Goal: Check status

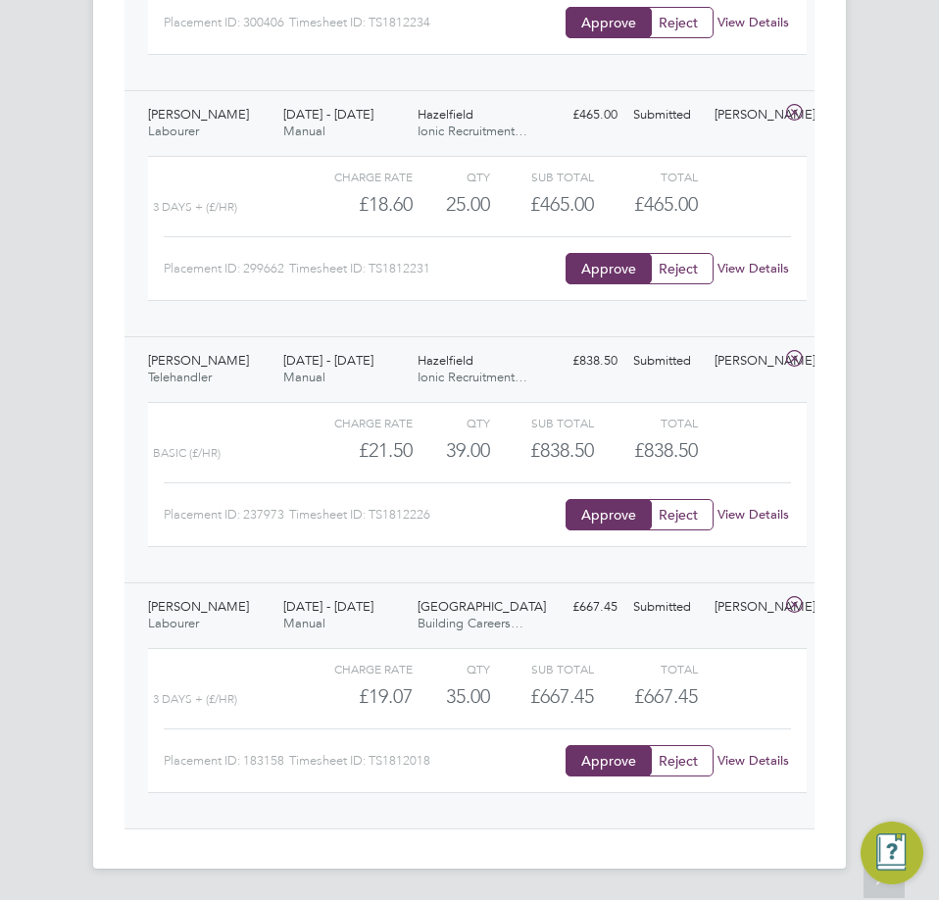
click at [369, 606] on span "[DATE] - [DATE]" at bounding box center [328, 606] width 90 height 17
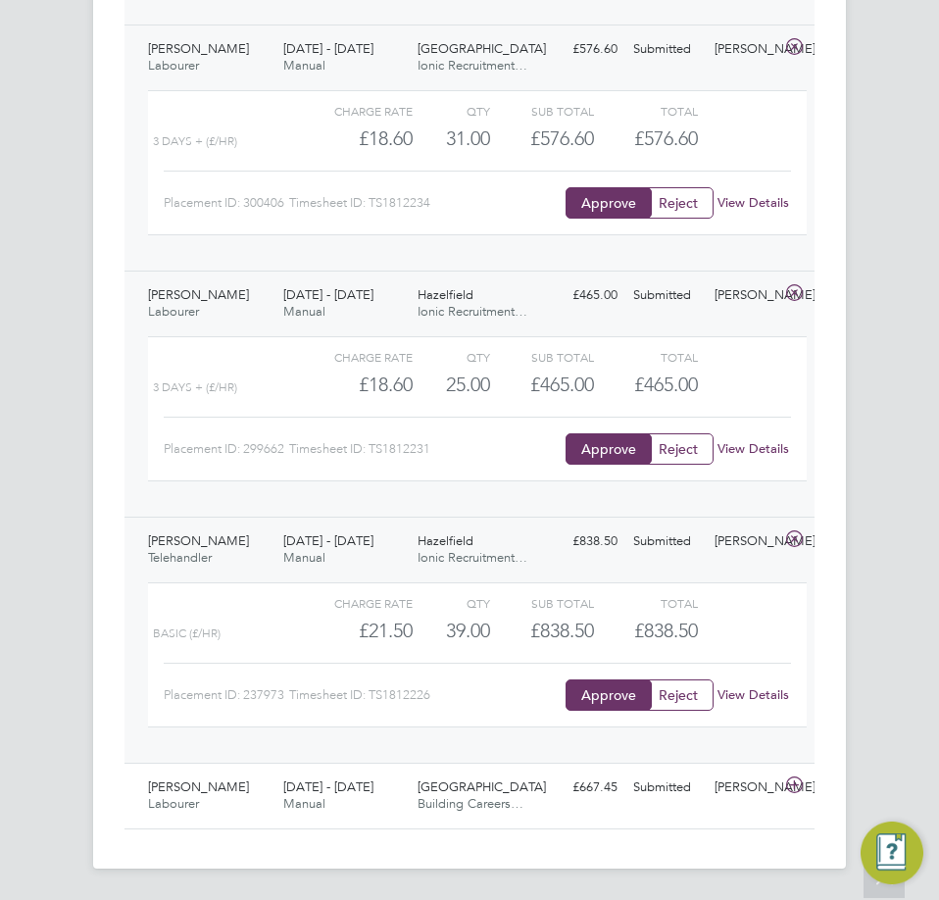
click at [374, 528] on div "[DATE] - [DATE] Manual" at bounding box center [342, 549] width 135 height 49
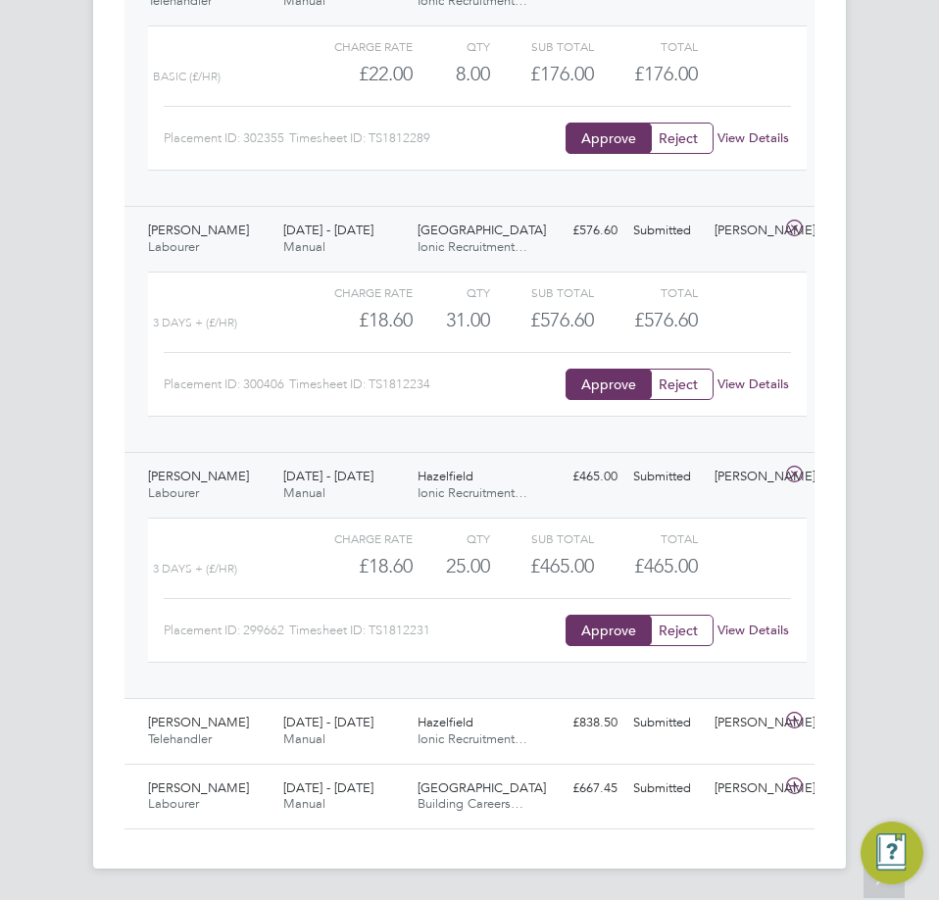
click at [356, 467] on div "[DATE] - [DATE] Manual" at bounding box center [342, 485] width 135 height 49
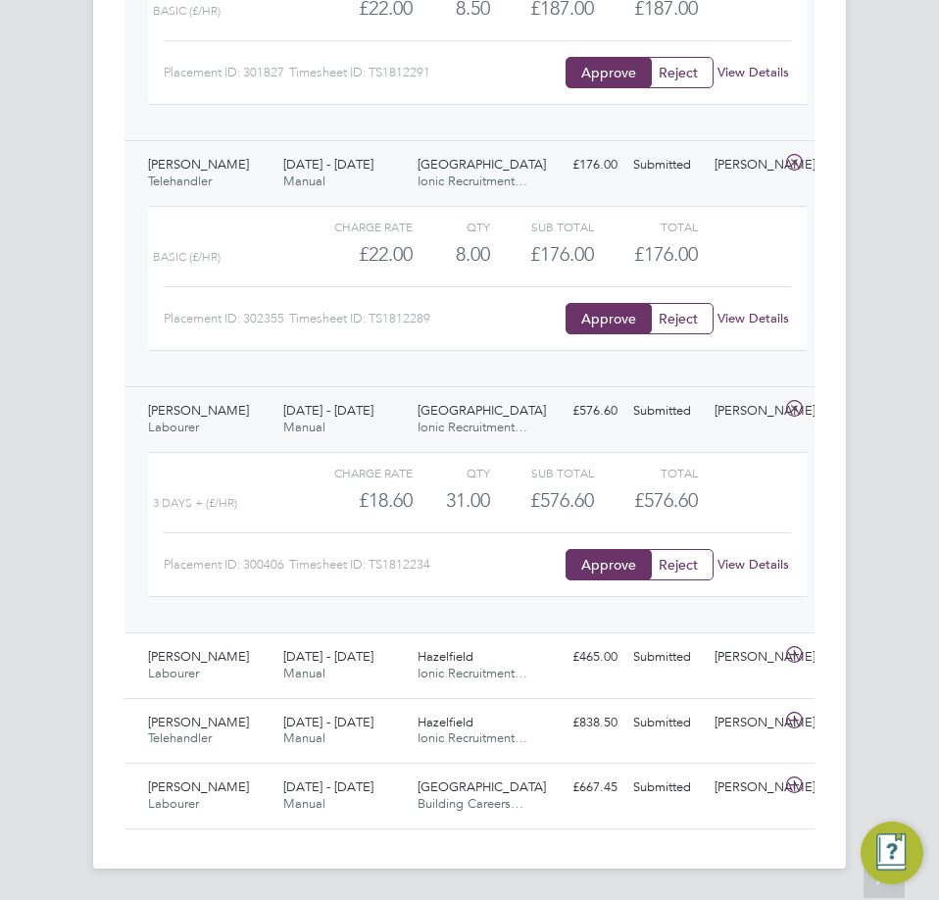
click at [316, 419] on span "Manual" at bounding box center [304, 426] width 42 height 17
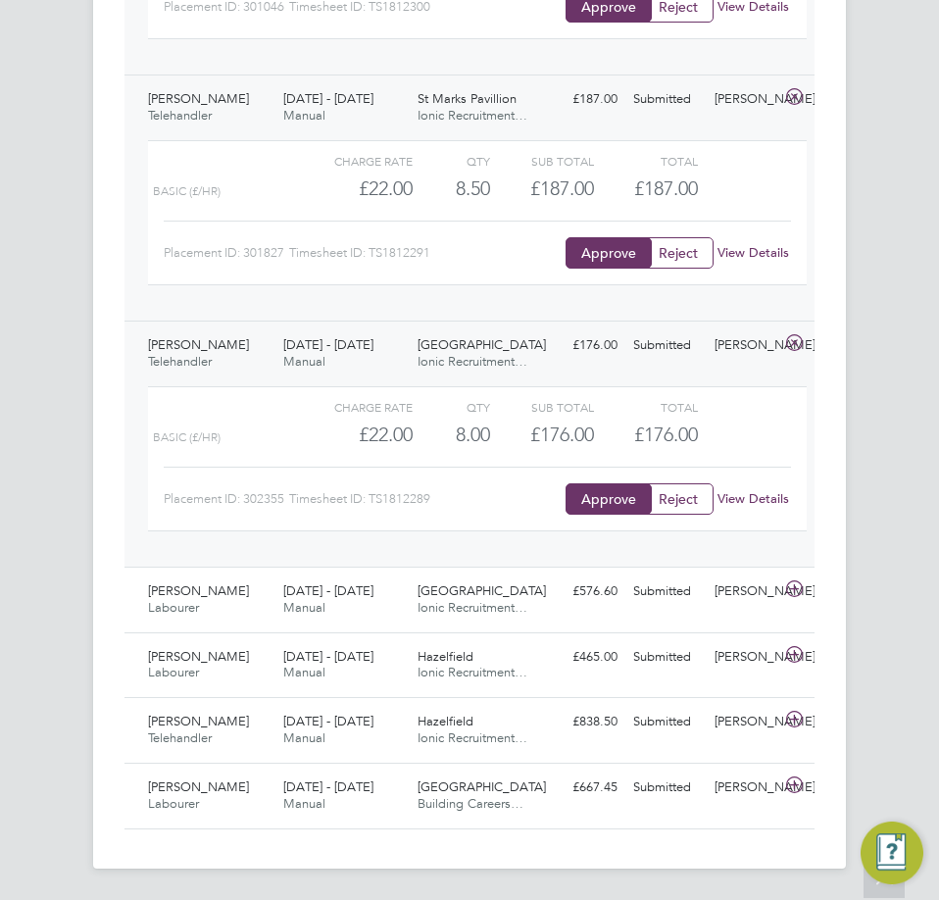
click at [334, 349] on span "[DATE] - [DATE]" at bounding box center [328, 344] width 90 height 17
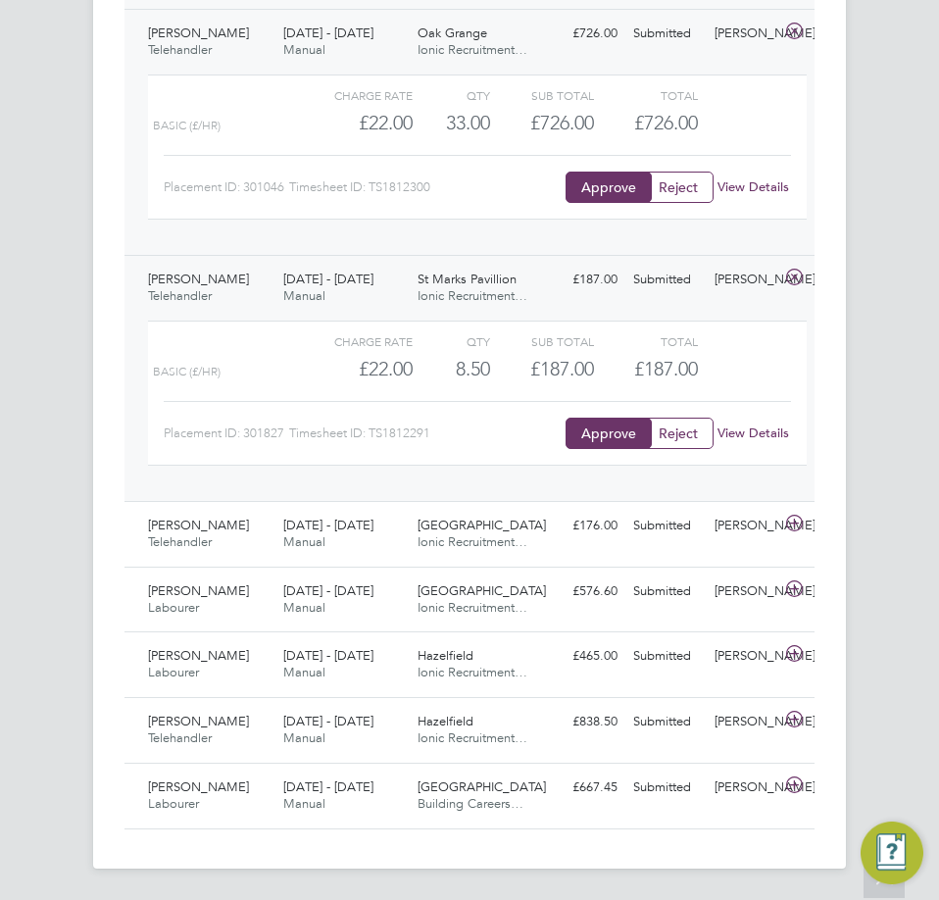
click at [324, 265] on div "[DATE] - [DATE] Manual" at bounding box center [342, 288] width 135 height 49
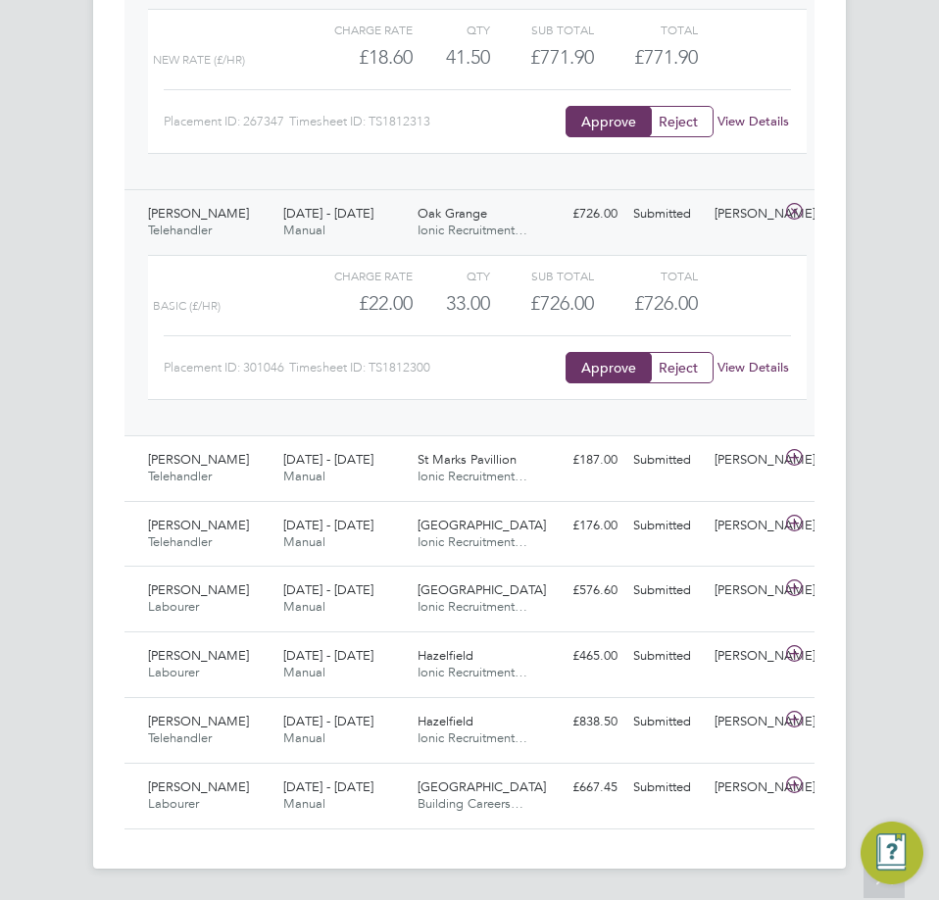
click at [323, 219] on span "[DATE] - [DATE]" at bounding box center [328, 213] width 90 height 17
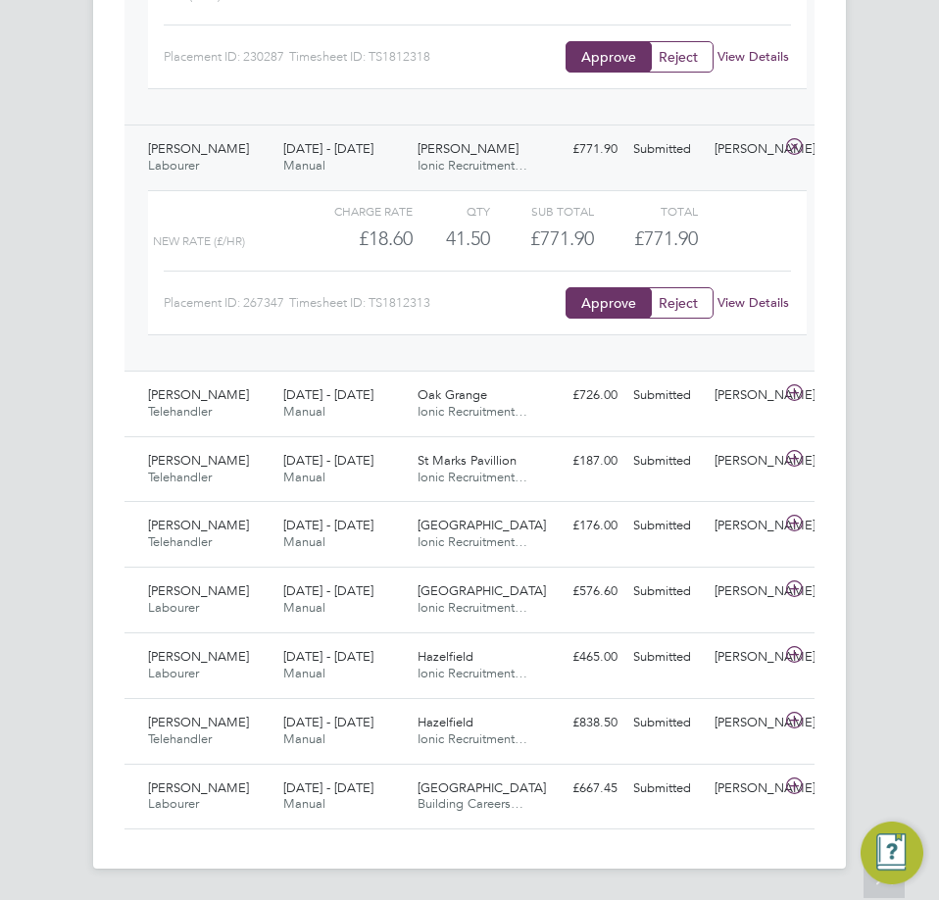
click at [339, 151] on span "[DATE] - [DATE]" at bounding box center [328, 148] width 90 height 17
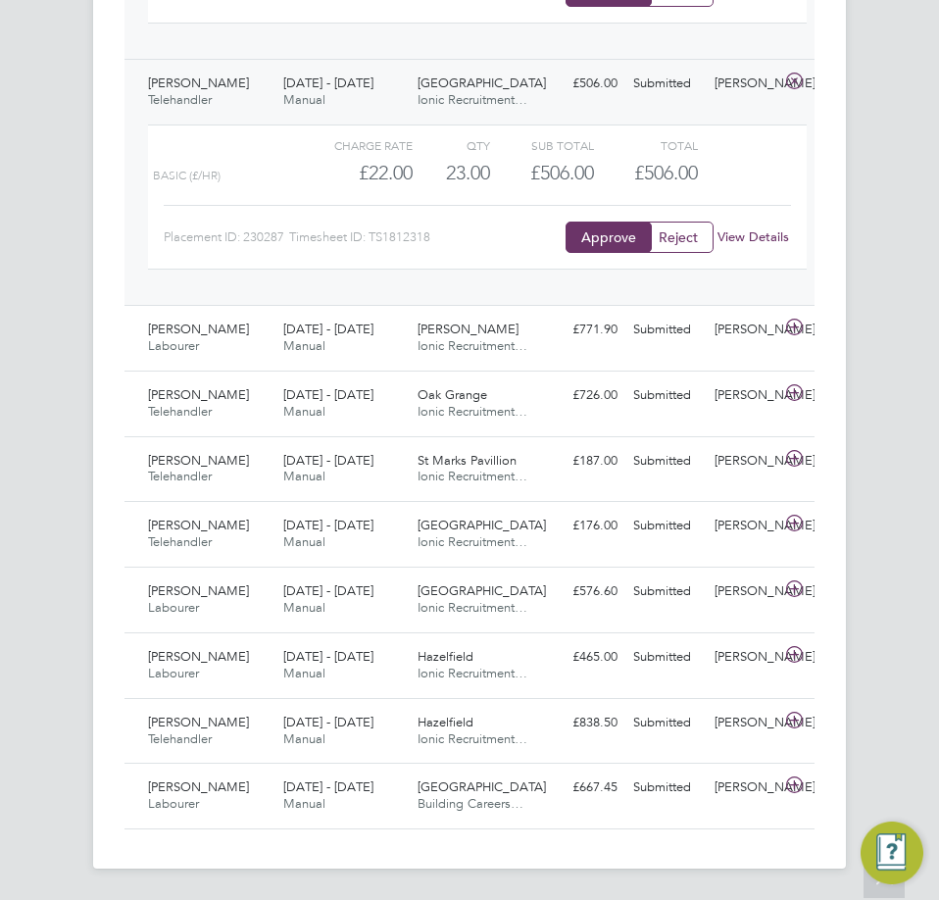
click at [339, 97] on div "[DATE] - [DATE] Manual" at bounding box center [342, 92] width 135 height 49
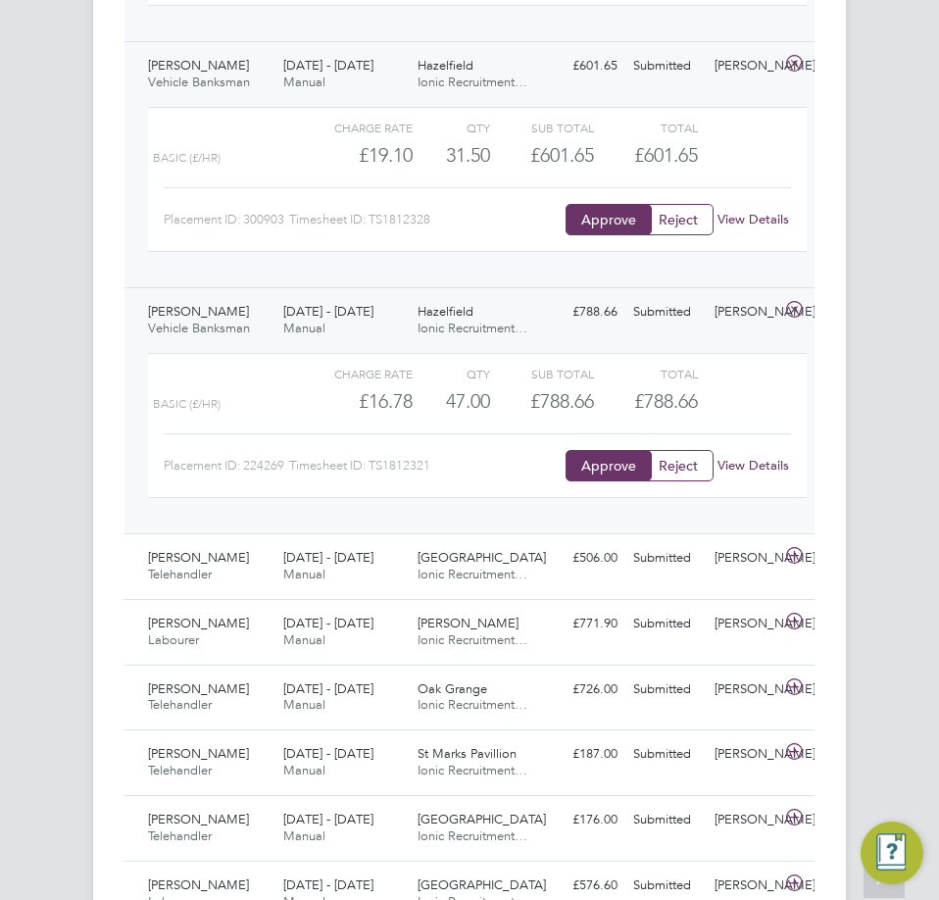
click at [324, 304] on span "[DATE] - [DATE]" at bounding box center [328, 311] width 90 height 17
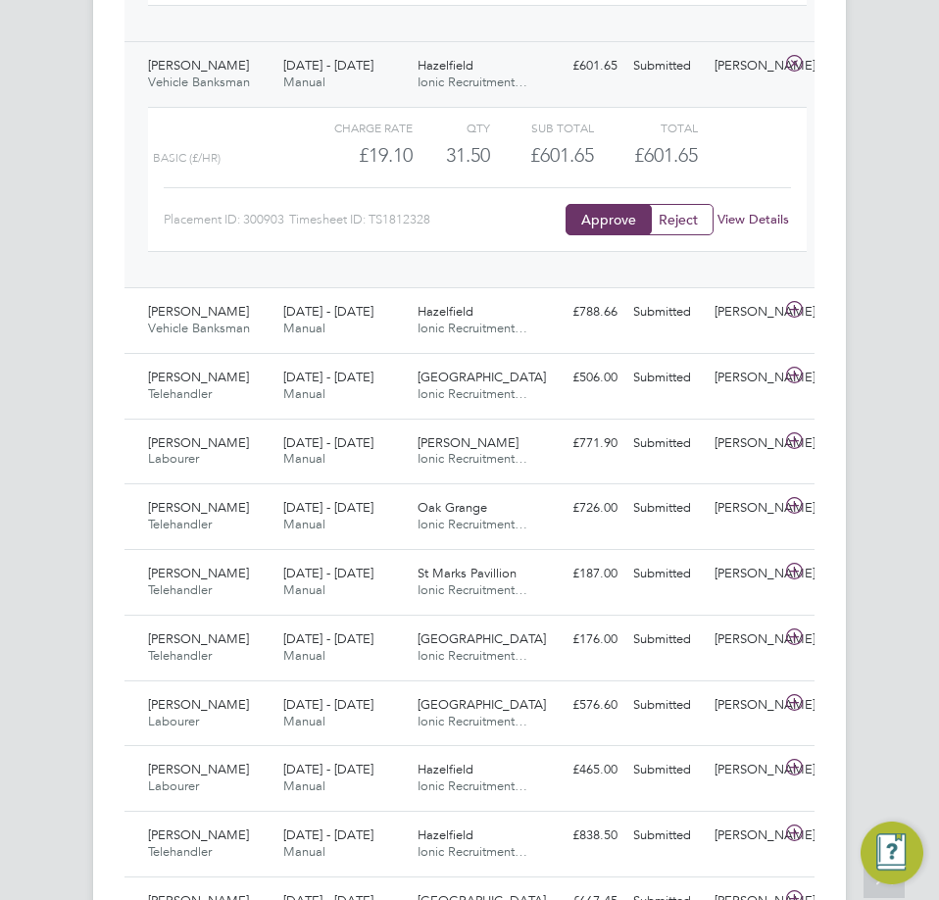
click at [359, 71] on span "[DATE] - [DATE]" at bounding box center [328, 65] width 90 height 17
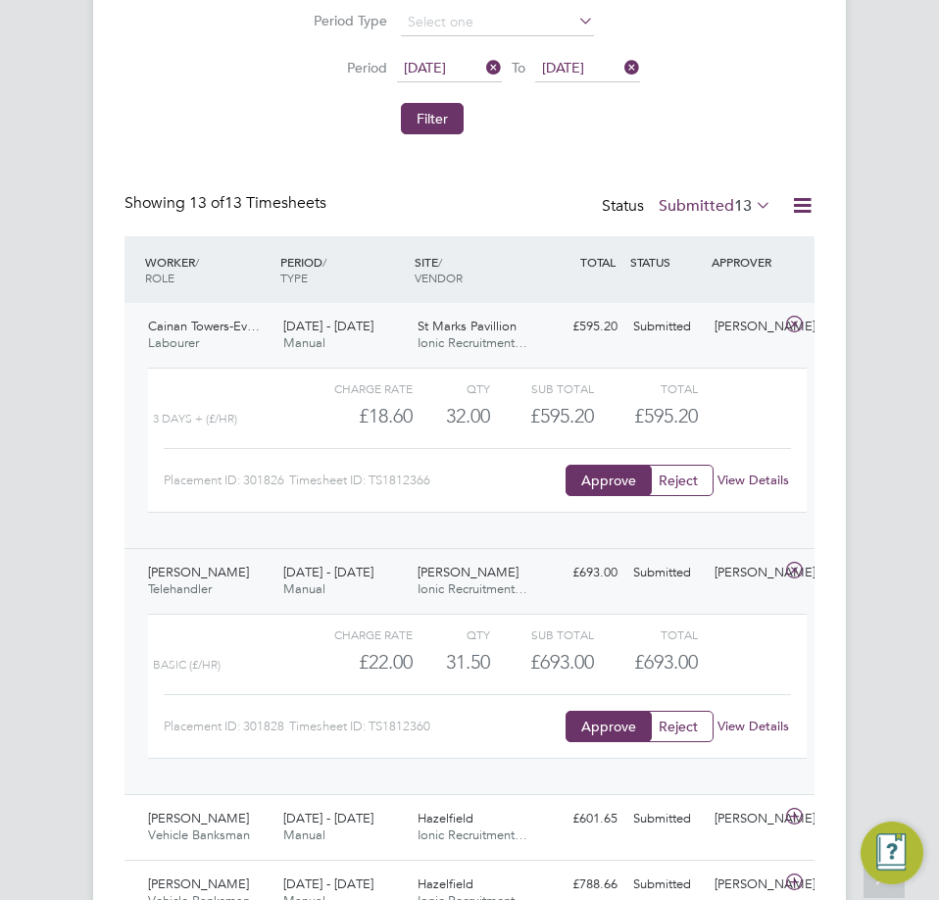
click at [310, 586] on span "Manual" at bounding box center [304, 588] width 42 height 17
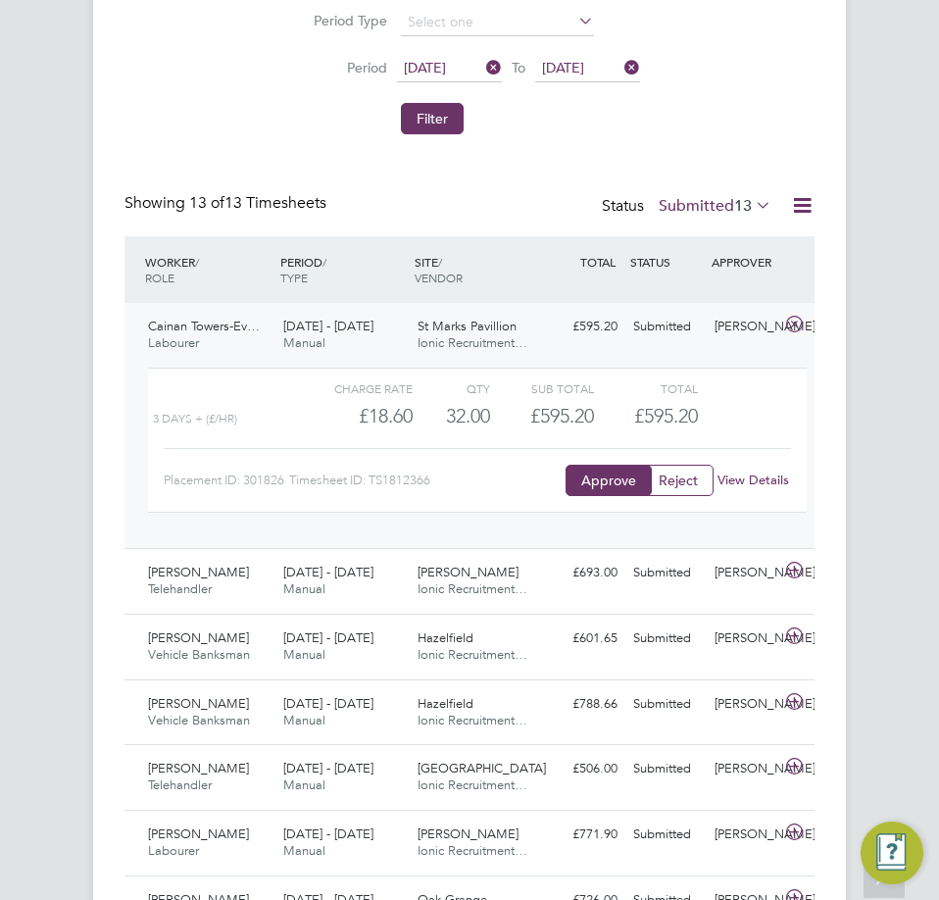
click at [324, 348] on span "Manual" at bounding box center [304, 342] width 42 height 17
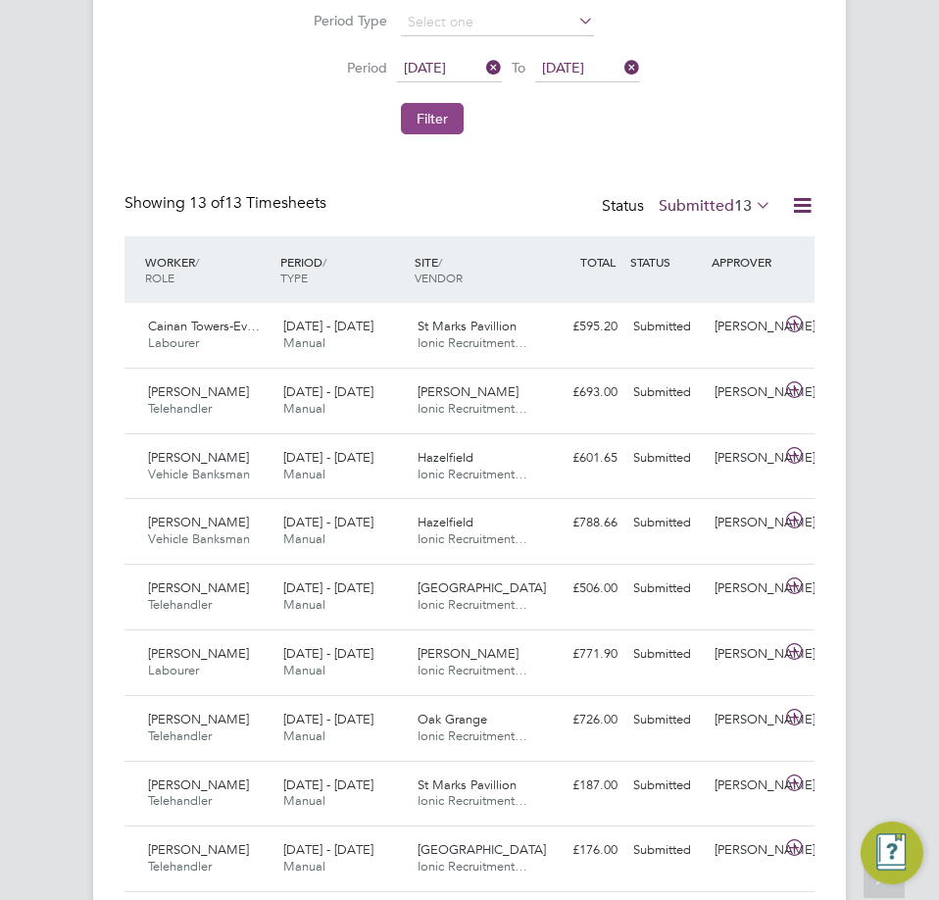
click at [431, 122] on button "Filter" at bounding box center [432, 118] width 63 height 31
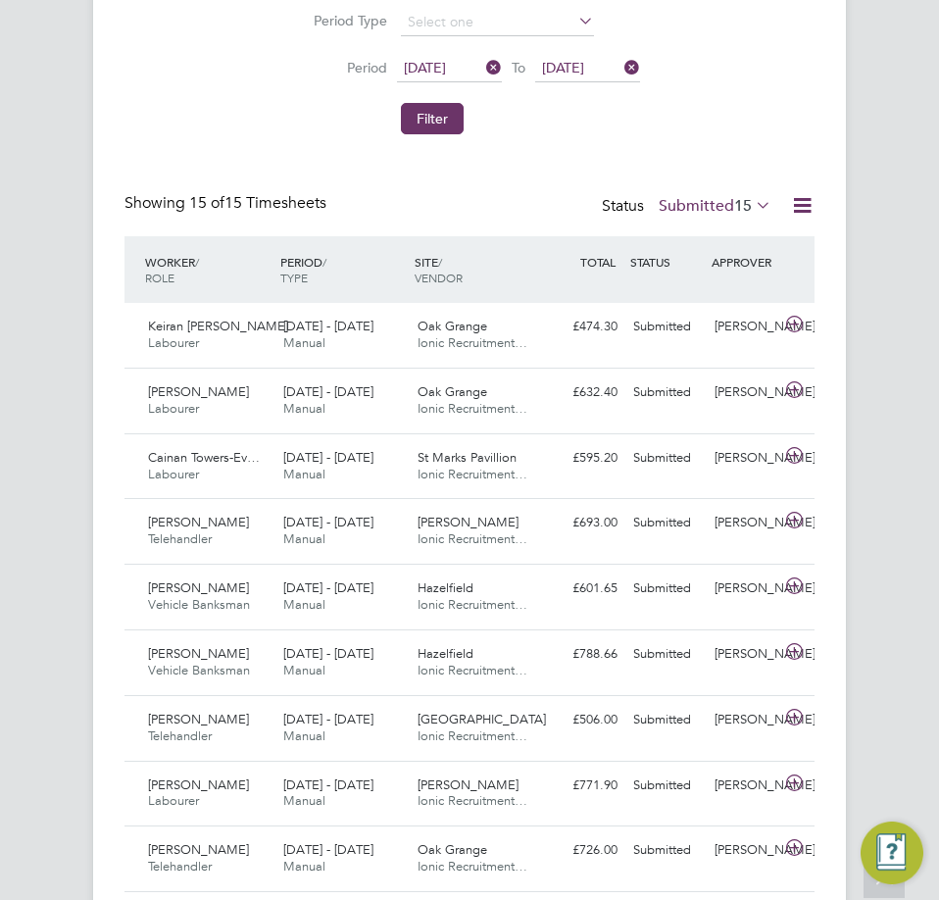
click at [734, 193] on div "Status Submitted 15" at bounding box center [688, 206] width 173 height 27
click at [727, 202] on label "Submitted 15" at bounding box center [714, 206] width 113 height 20
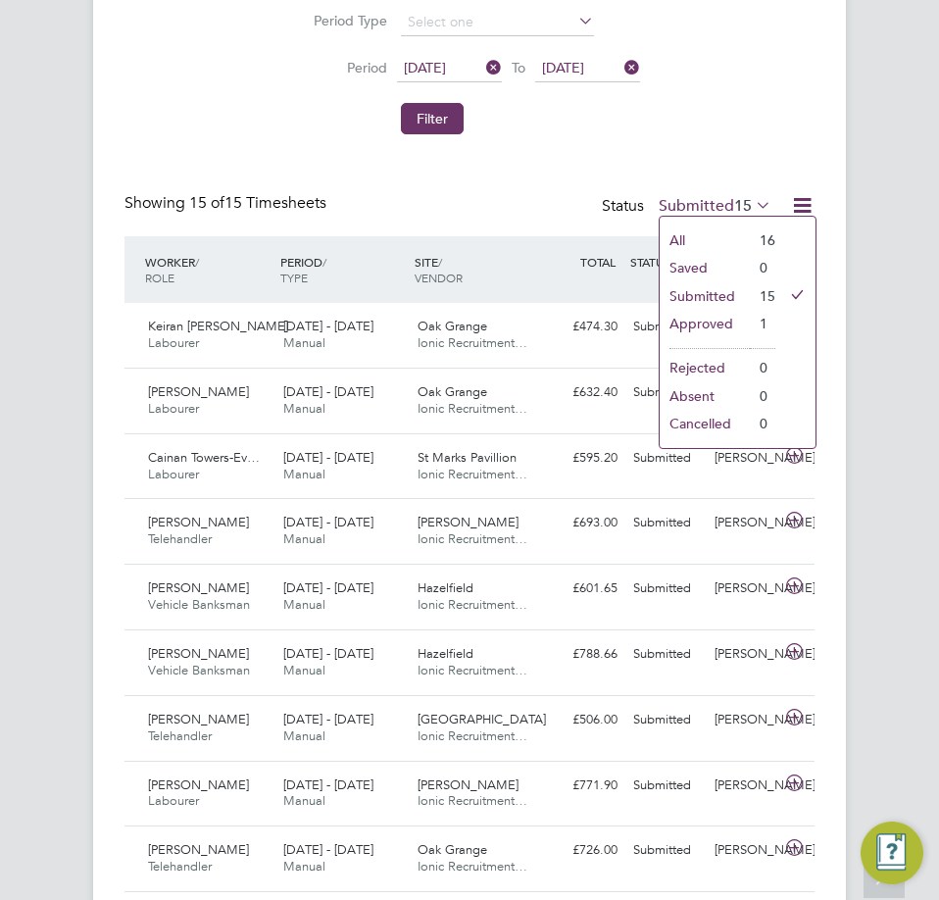
click at [727, 202] on label "Submitted 15" at bounding box center [714, 206] width 113 height 20
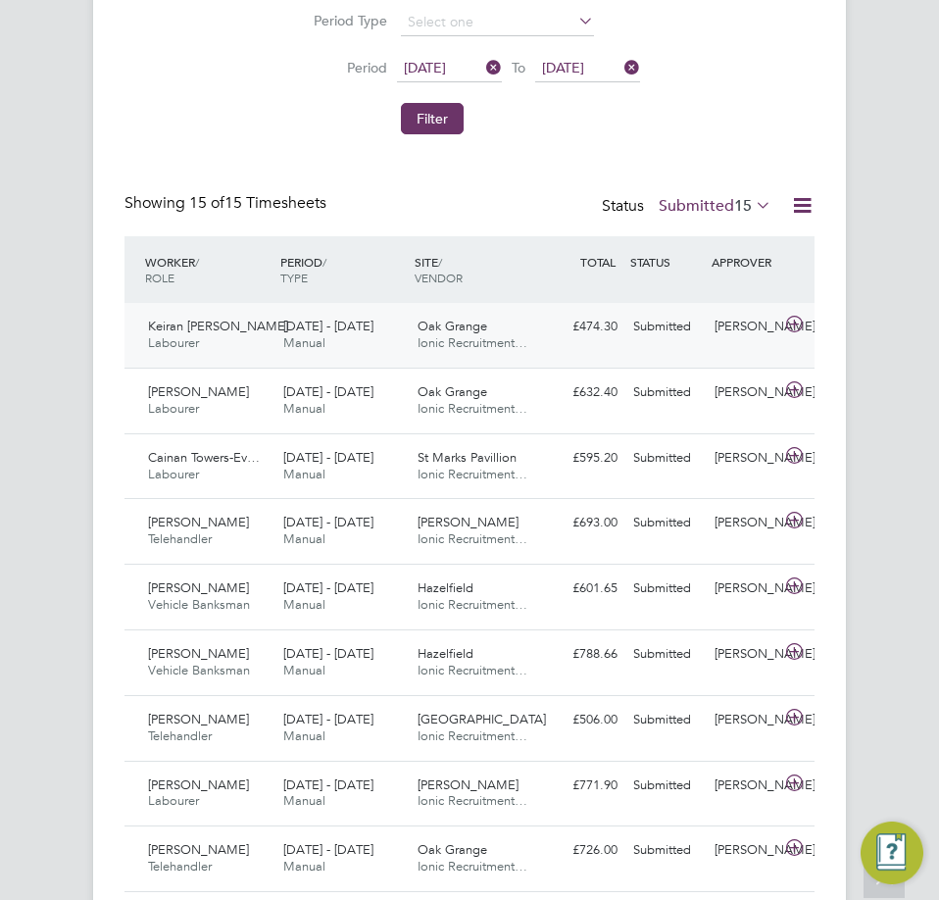
click at [468, 338] on span "Ionic Recruitment…" at bounding box center [472, 342] width 110 height 17
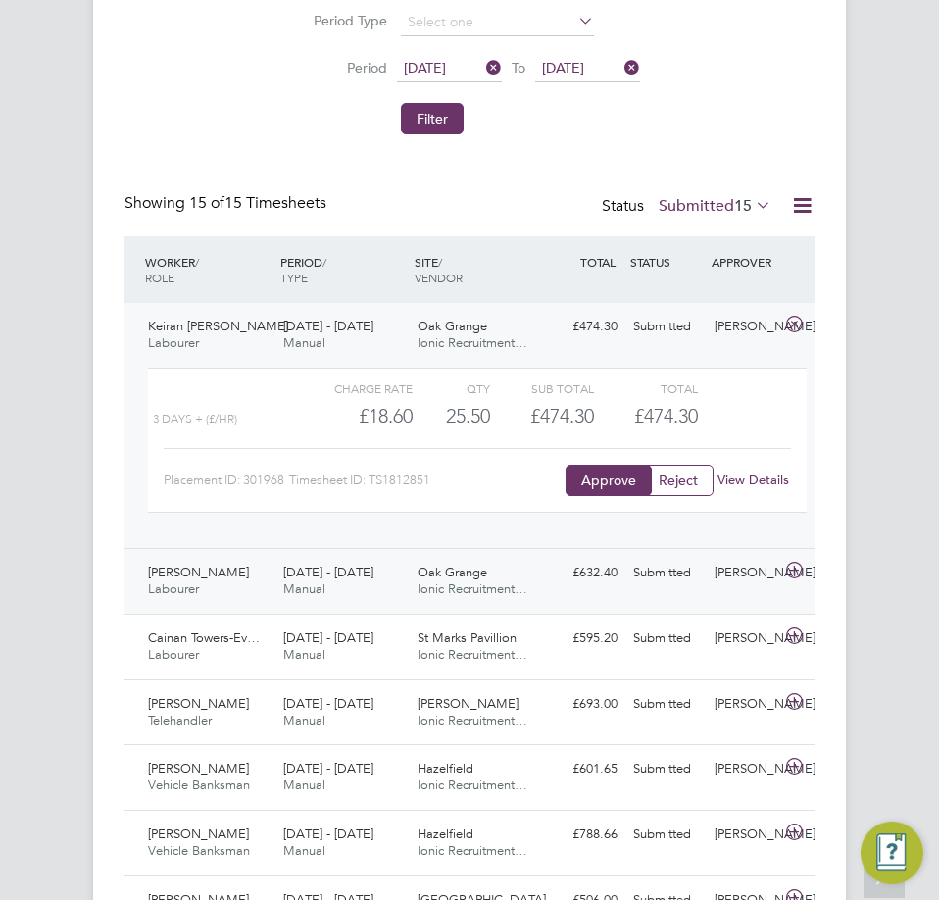
click at [284, 573] on span "[DATE] - [DATE]" at bounding box center [328, 571] width 90 height 17
